Goal: Information Seeking & Learning: Learn about a topic

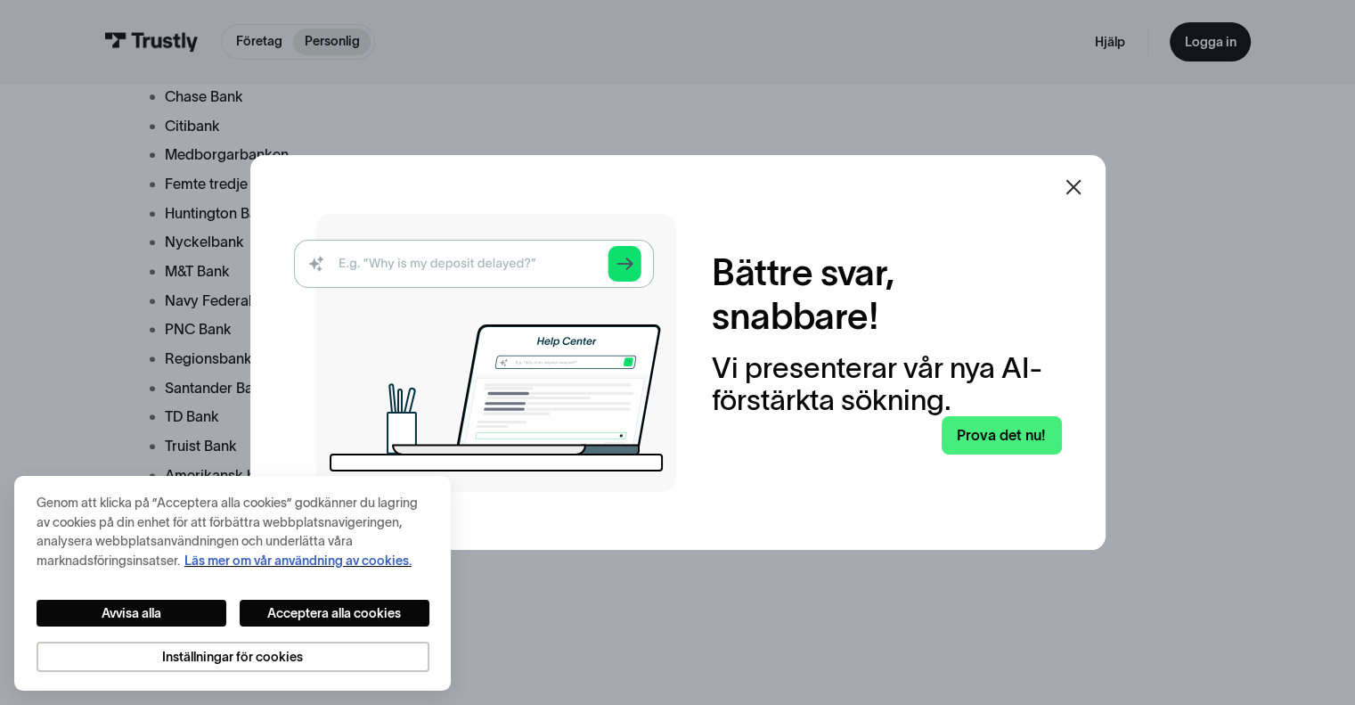
click at [1084, 181] on icon at bounding box center [1073, 186] width 21 height 21
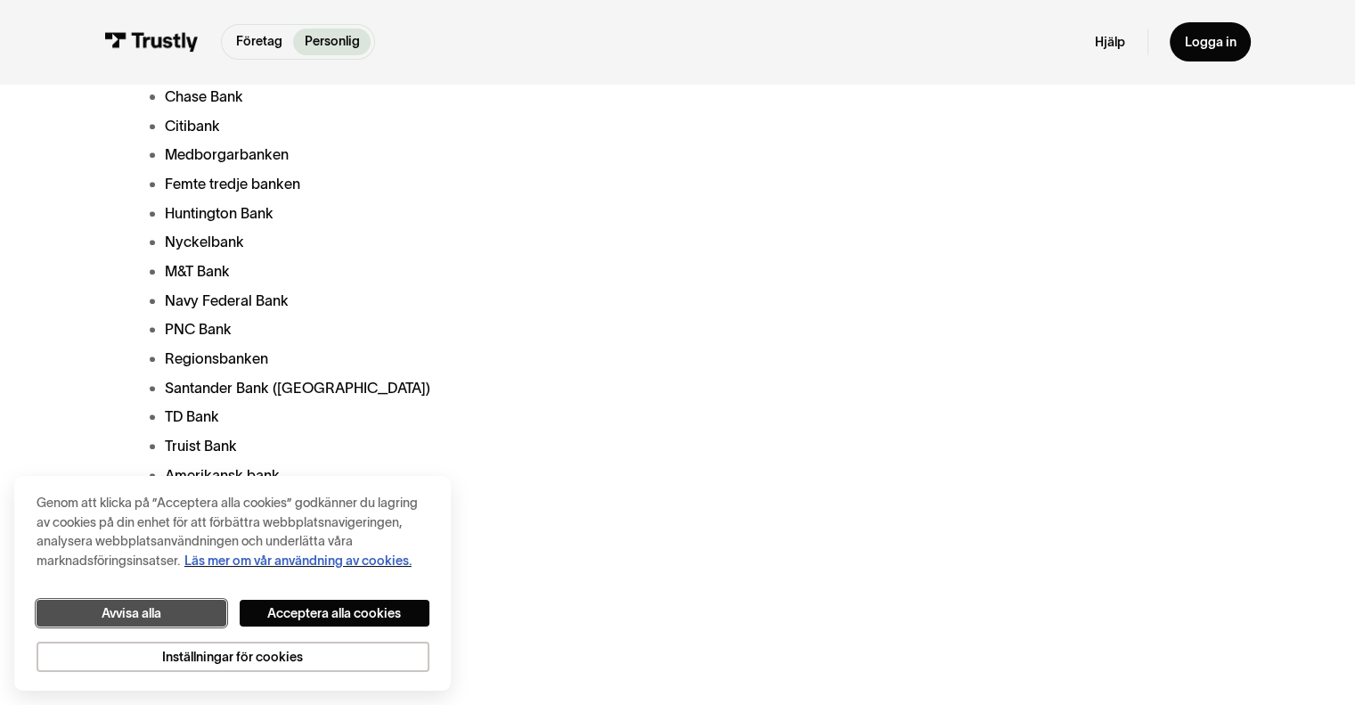
click at [194, 606] on button "Avvisa alla" at bounding box center [132, 614] width 190 height 28
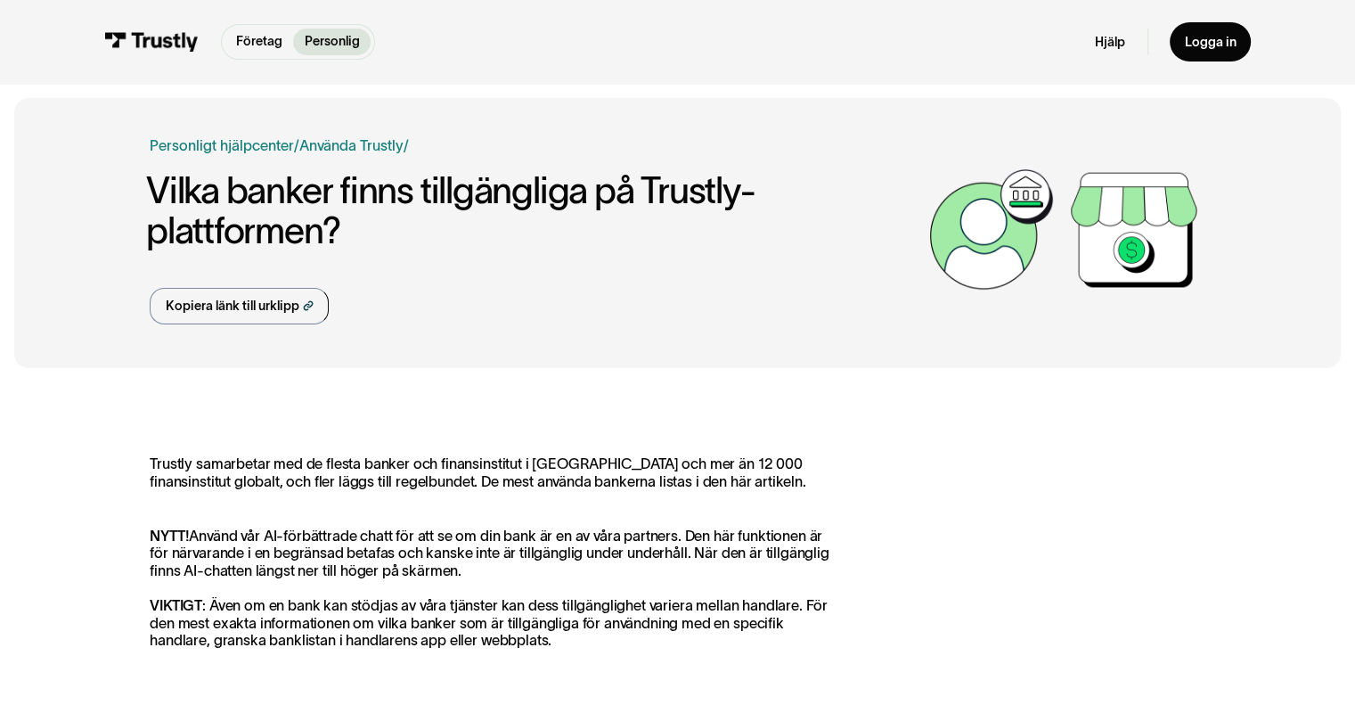
scroll to position [48, 0]
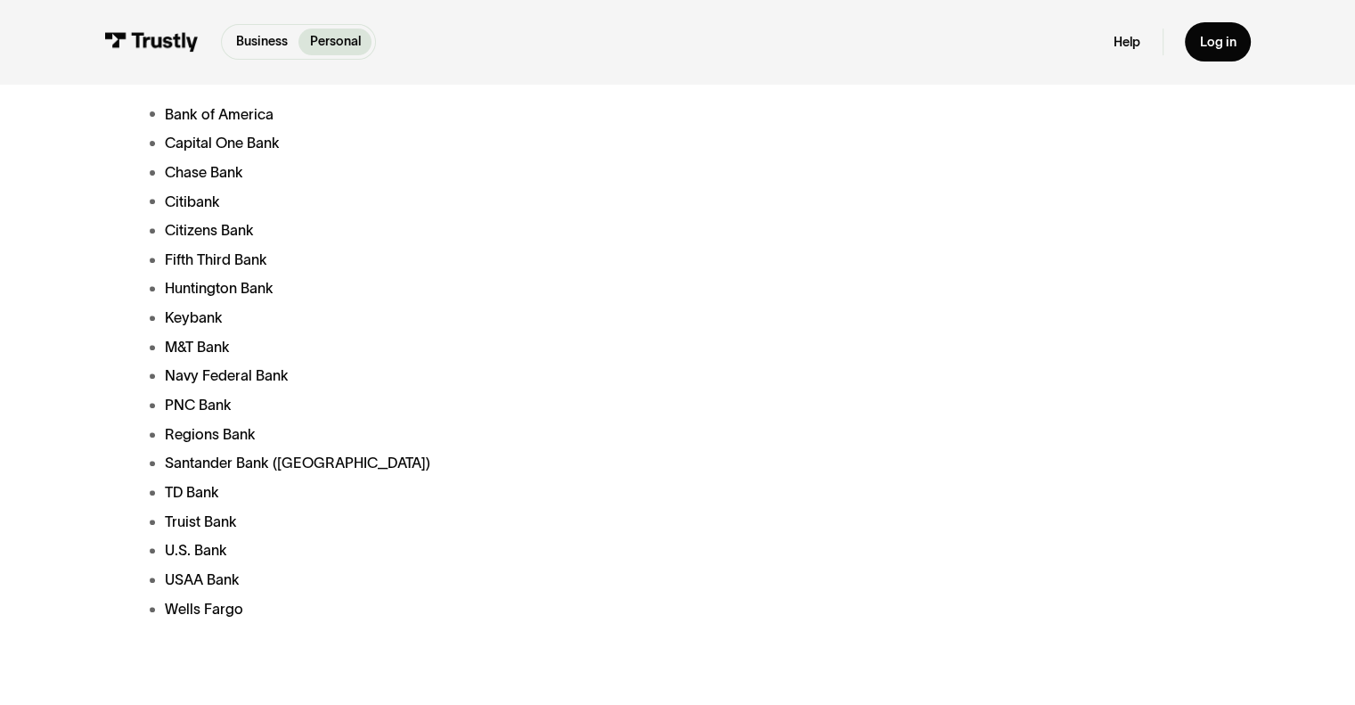
scroll to position [0, 0]
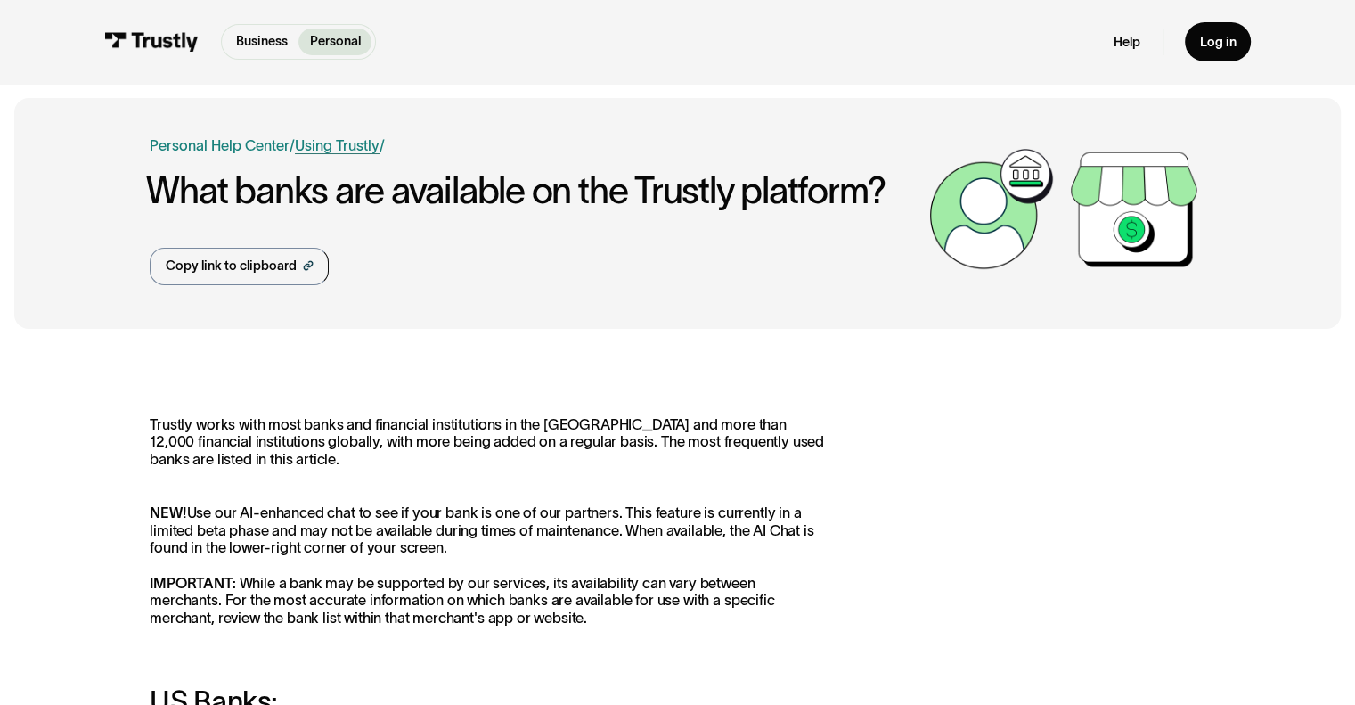
click at [353, 145] on link "Using Trustly" at bounding box center [337, 145] width 85 height 16
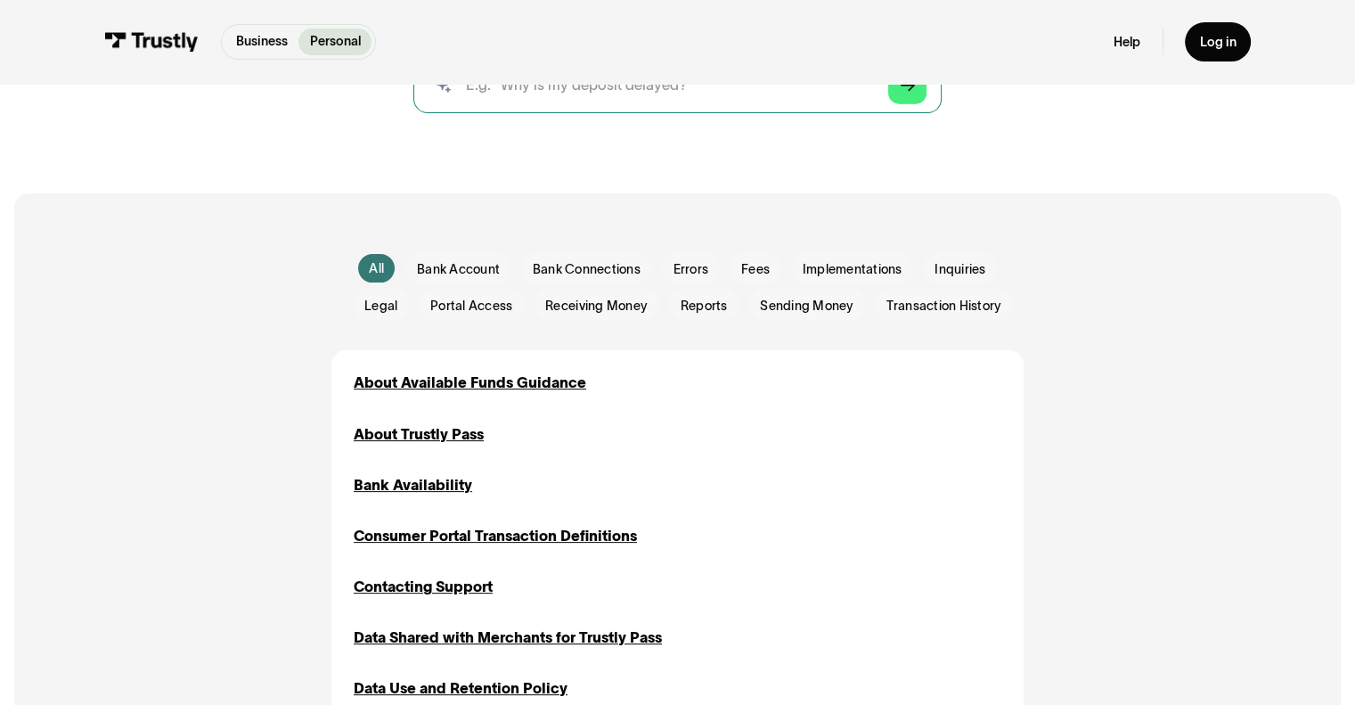
scroll to position [289, 0]
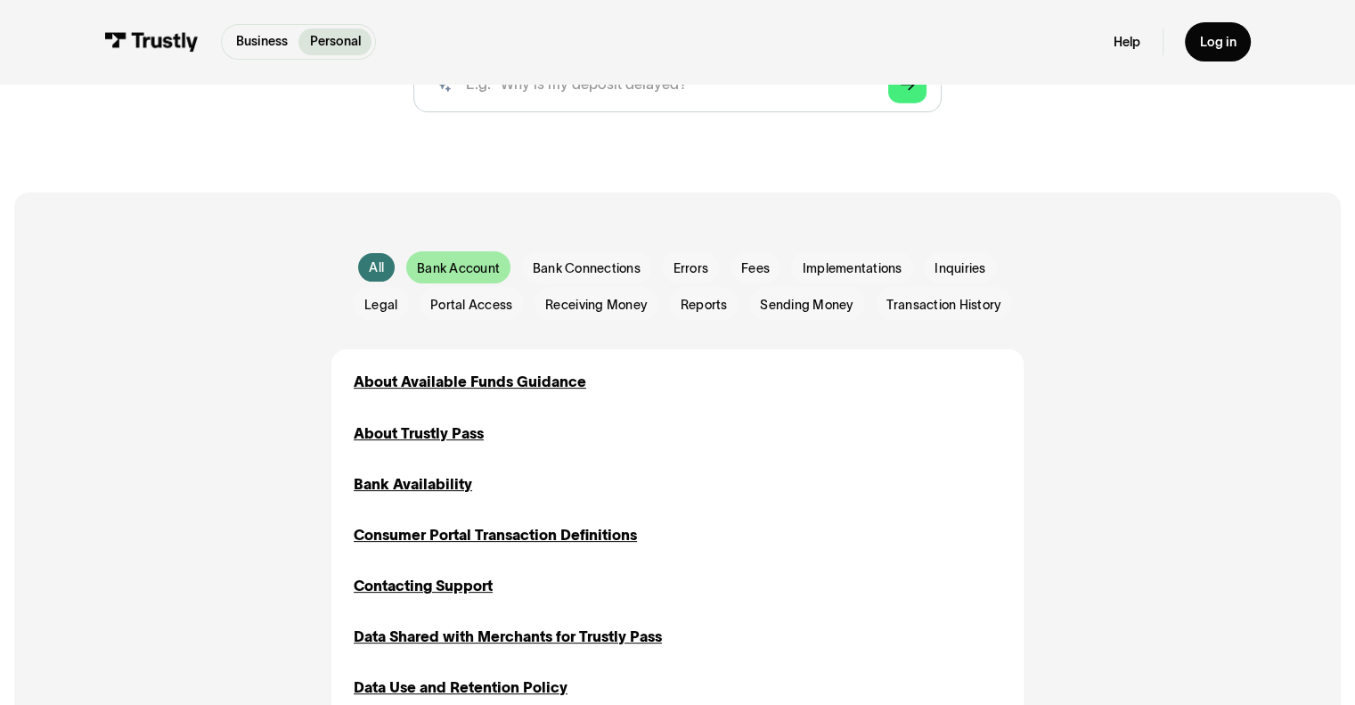
click at [483, 267] on span "Bank Account" at bounding box center [458, 268] width 83 height 18
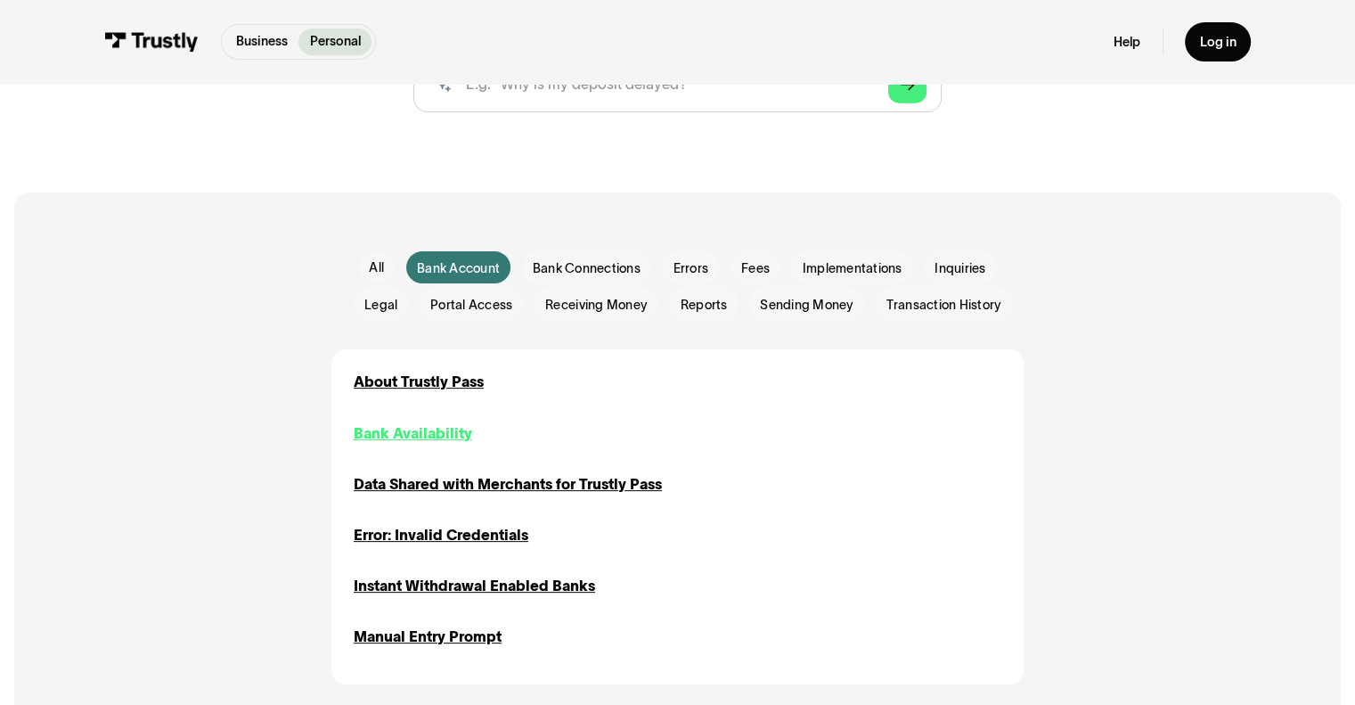
click at [456, 434] on div "Bank Availability" at bounding box center [413, 433] width 118 height 22
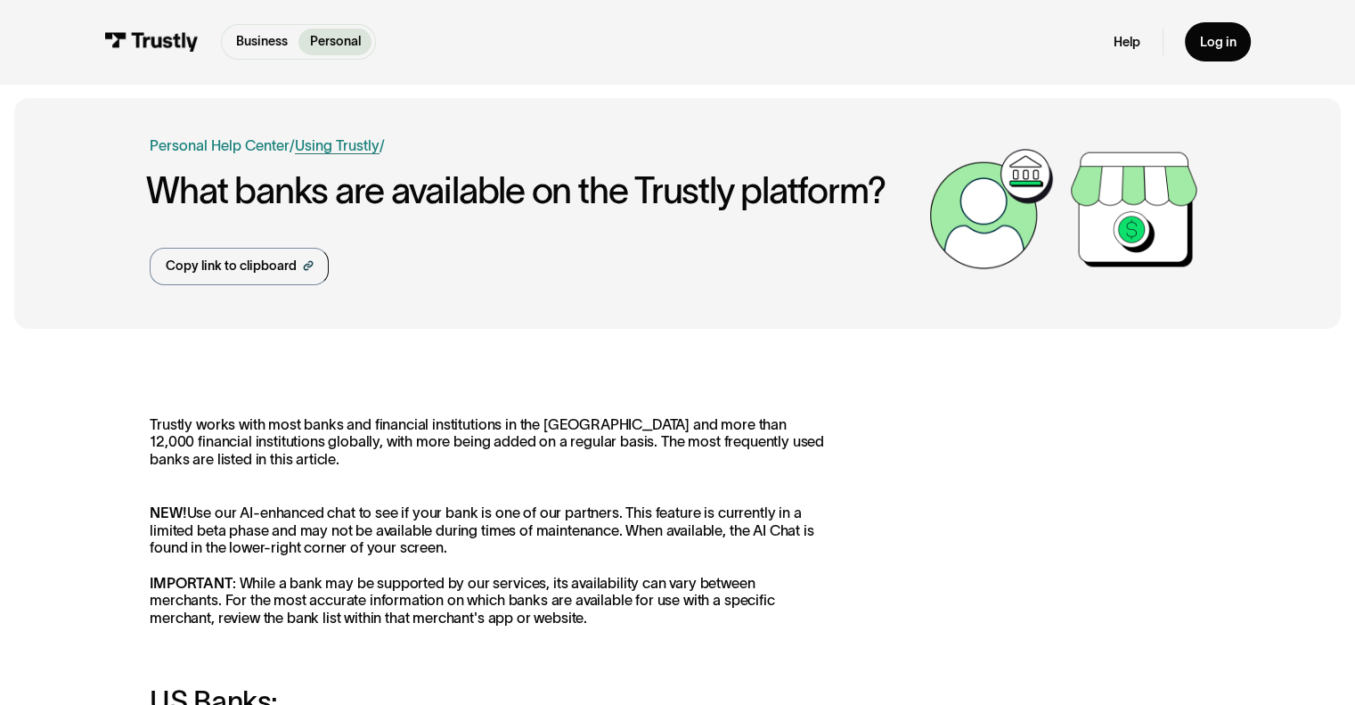
click at [328, 147] on link "Using Trustly" at bounding box center [337, 145] width 85 height 16
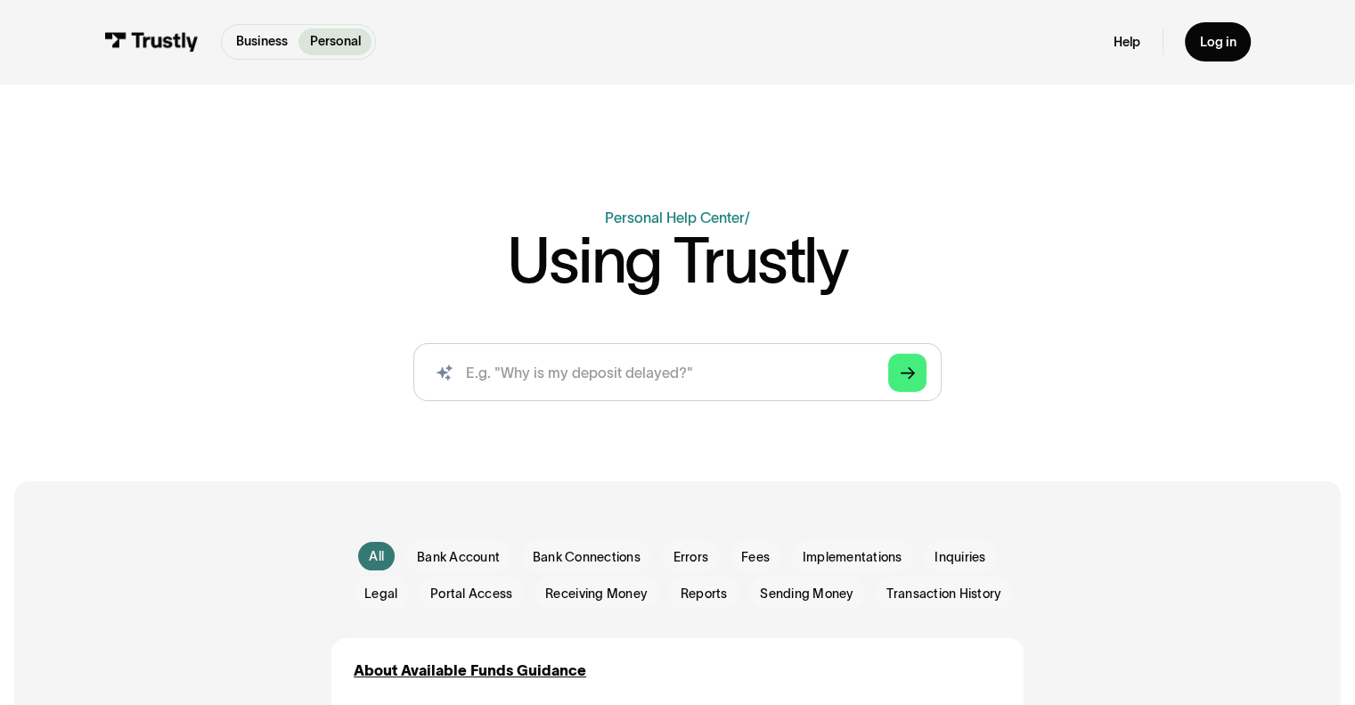
click at [178, 54] on div "Business Personal Business Personal" at bounding box center [240, 42] width 272 height 36
click at [181, 41] on img at bounding box center [151, 42] width 94 height 20
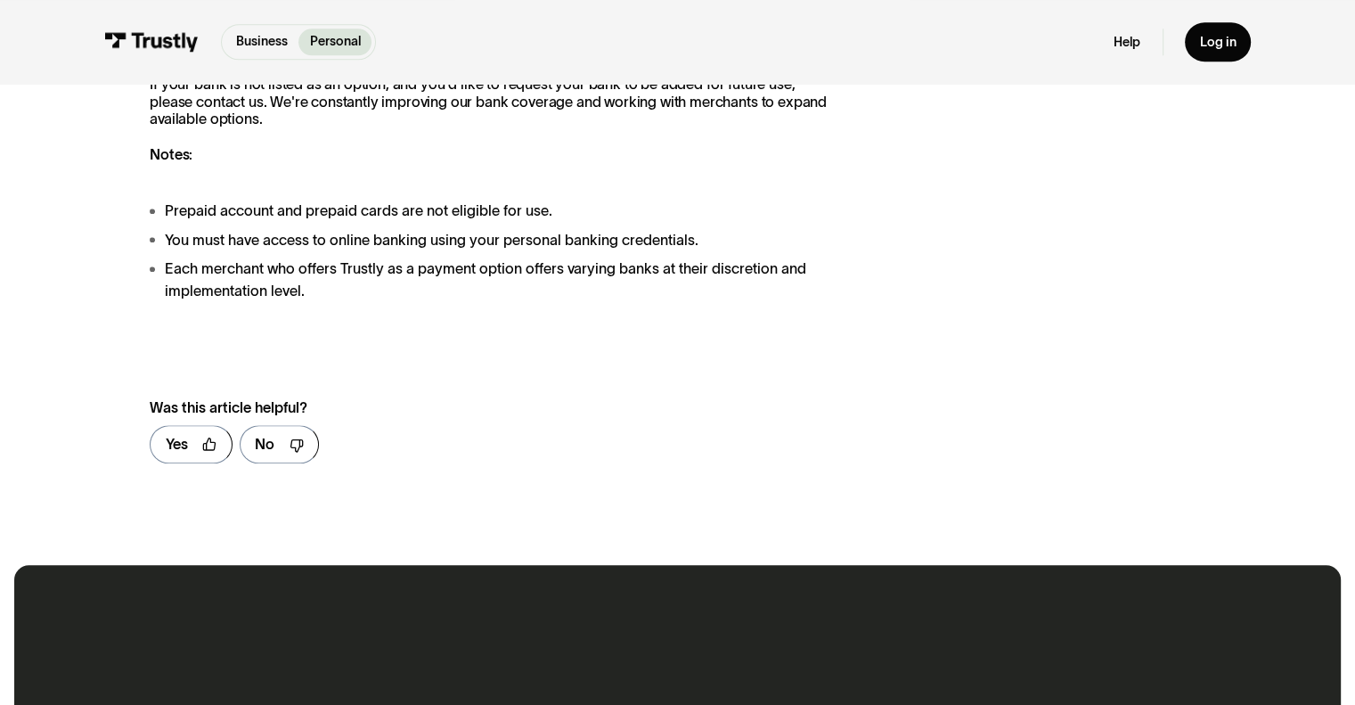
scroll to position [1831, 0]
